Goal: Navigation & Orientation: Find specific page/section

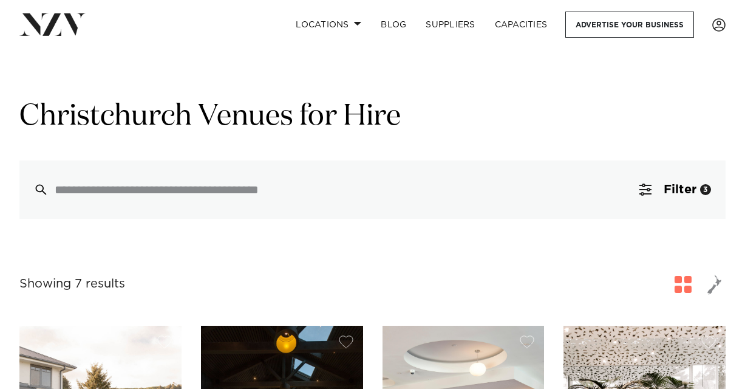
drag, startPoint x: 0, startPoint y: 0, endPoint x: 119, endPoint y: 118, distance: 167.5
click at [119, 118] on h1 "Christchurch Venues for Hire" at bounding box center [372, 117] width 706 height 38
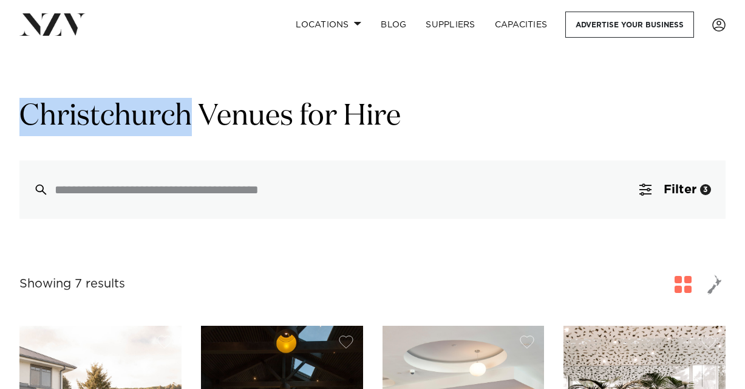
drag, startPoint x: 119, startPoint y: 118, endPoint x: 106, endPoint y: 94, distance: 27.7
click at [120, 118] on h1 "Christchurch Venues for Hire" at bounding box center [372, 117] width 706 height 38
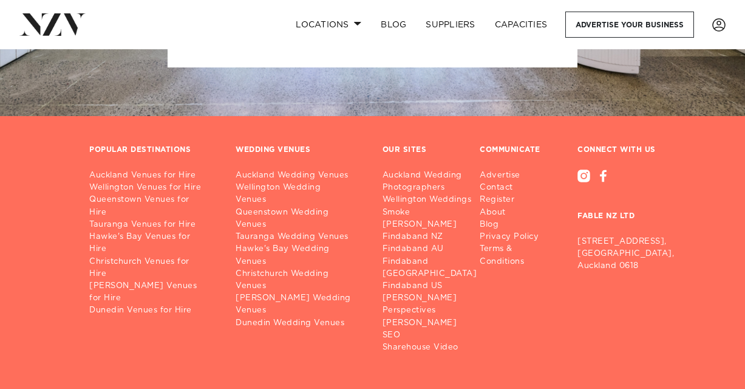
scroll to position [14247, 0]
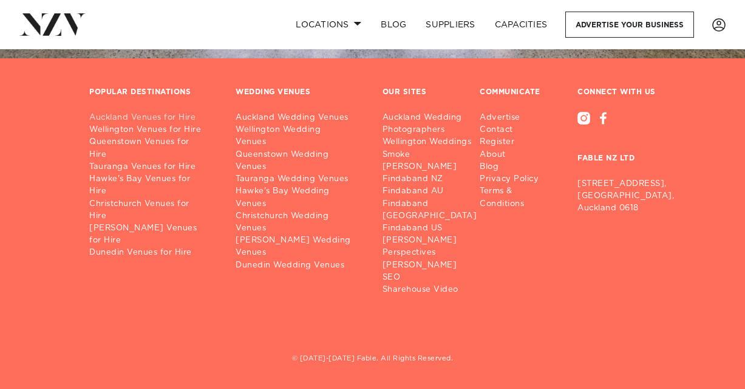
click at [145, 112] on link "Auckland Venues for Hire" at bounding box center [152, 118] width 127 height 12
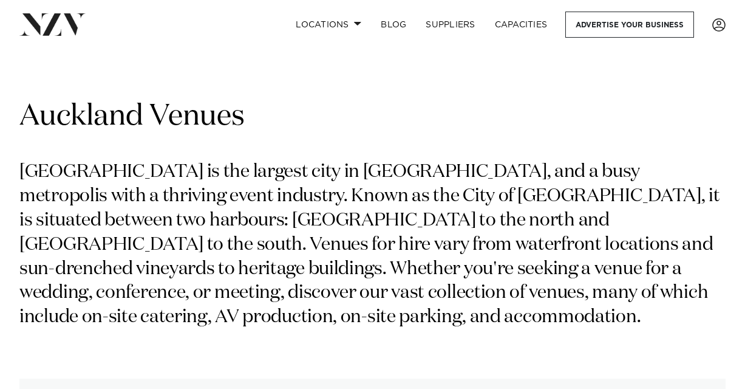
click at [259, 205] on p "[GEOGRAPHIC_DATA] is the largest city in [GEOGRAPHIC_DATA], and a busy metropol…" at bounding box center [372, 244] width 706 height 169
click at [259, 205] on p "Auckland is the largest city in New Zealand, and a busy metropolis with a thriv…" at bounding box center [372, 244] width 706 height 169
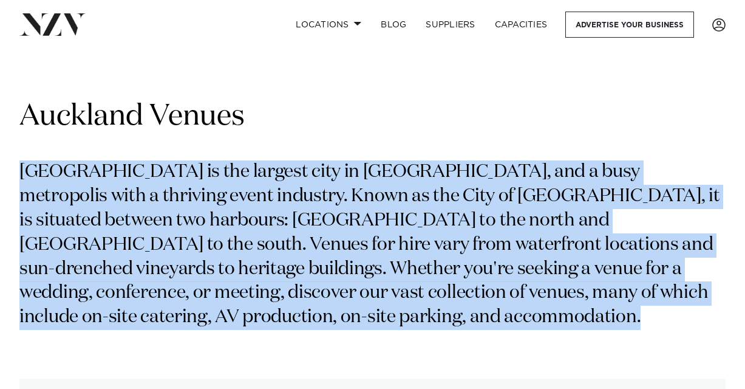
click at [259, 205] on p "Auckland is the largest city in New Zealand, and a busy metropolis with a thriv…" at bounding box center [372, 244] width 706 height 169
copy div "Auckland is the largest city in New Zealand, and a busy metropolis with a thriv…"
